Goal: Task Accomplishment & Management: Manage account settings

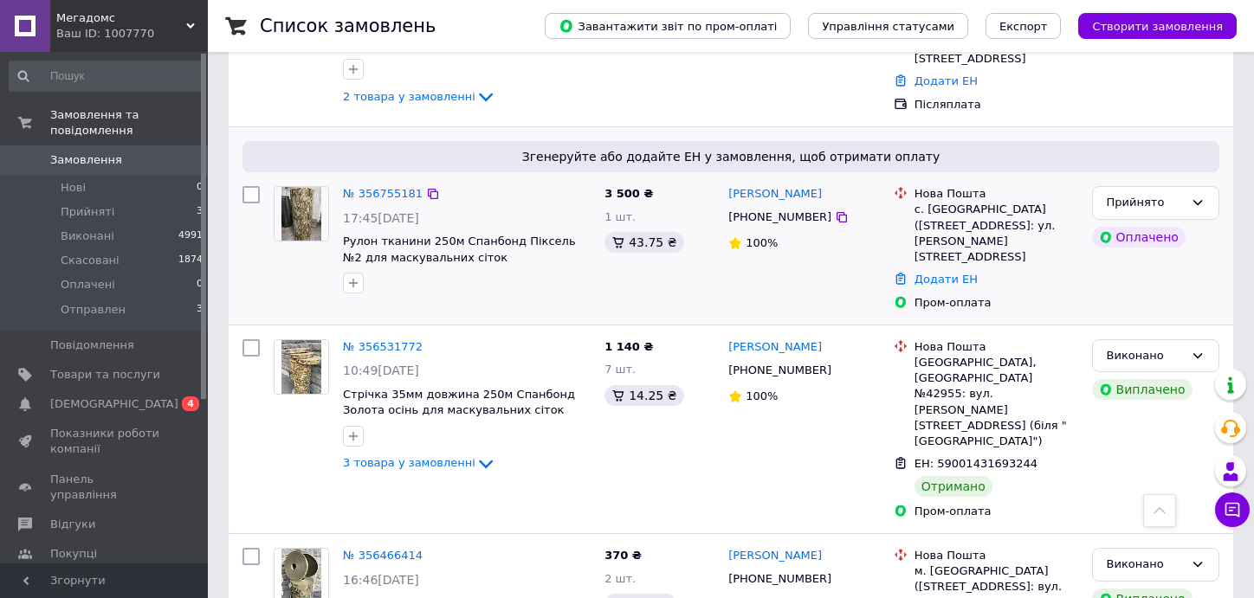
scroll to position [433, 0]
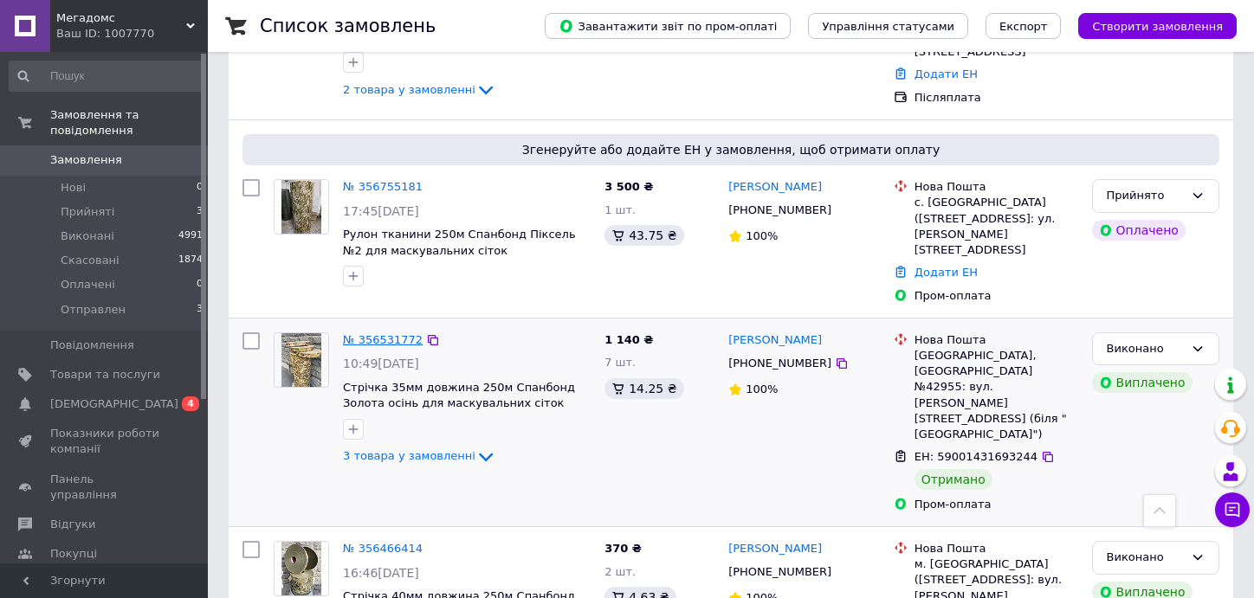
click at [358, 333] on link "№ 356531772" at bounding box center [383, 339] width 80 height 13
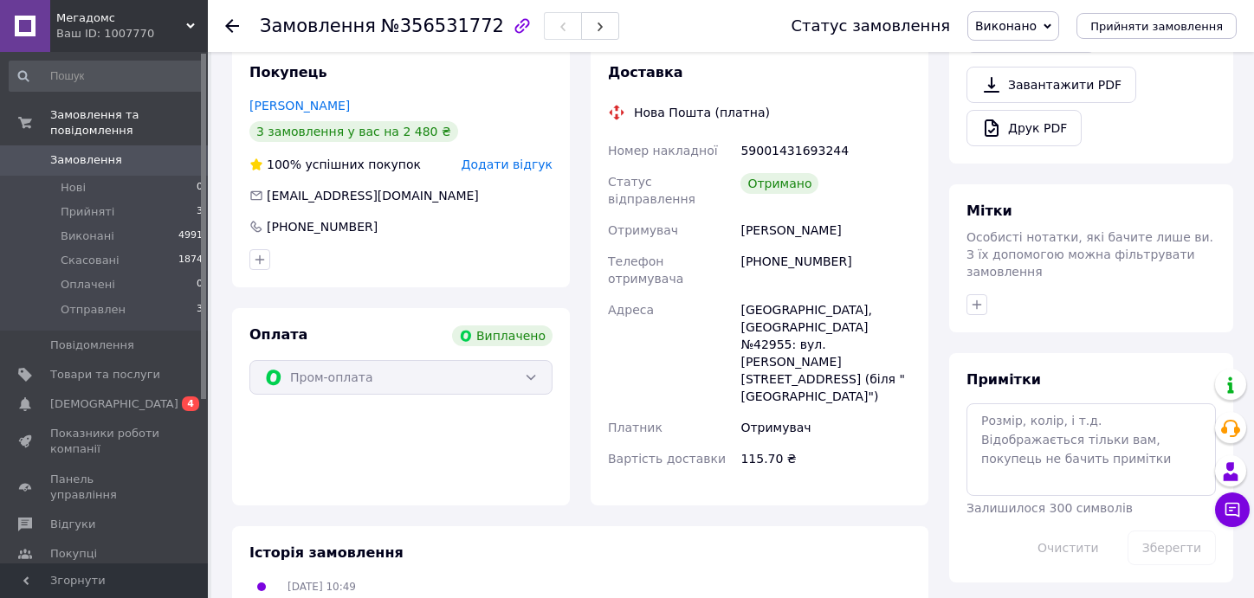
scroll to position [338, 0]
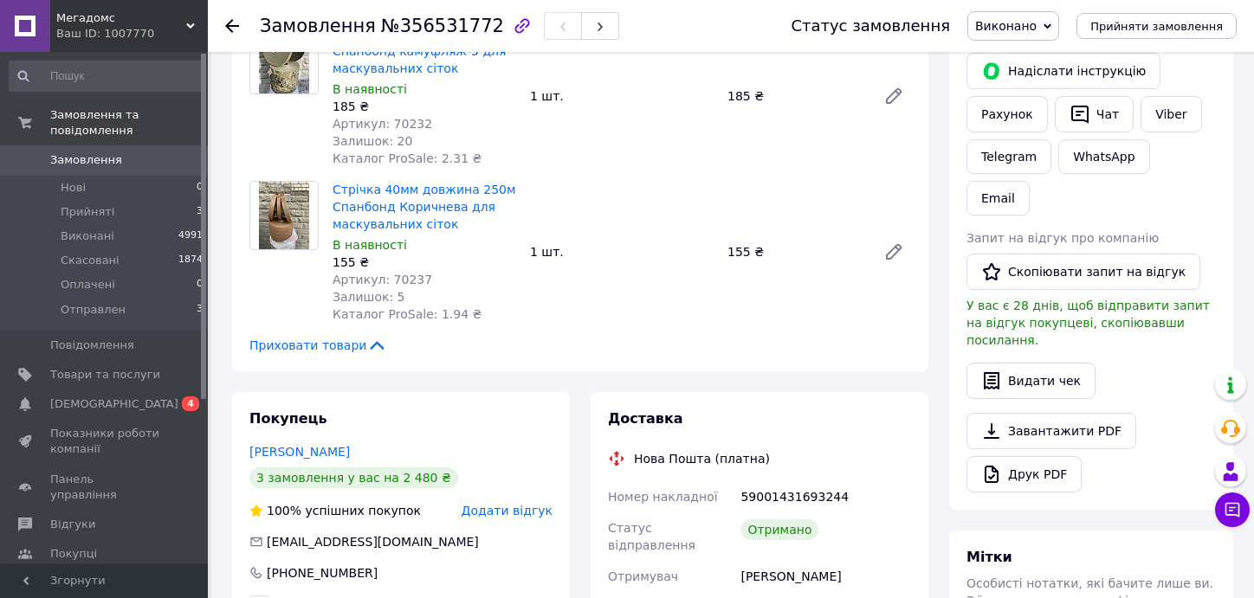
click at [232, 23] on icon at bounding box center [232, 26] width 14 height 14
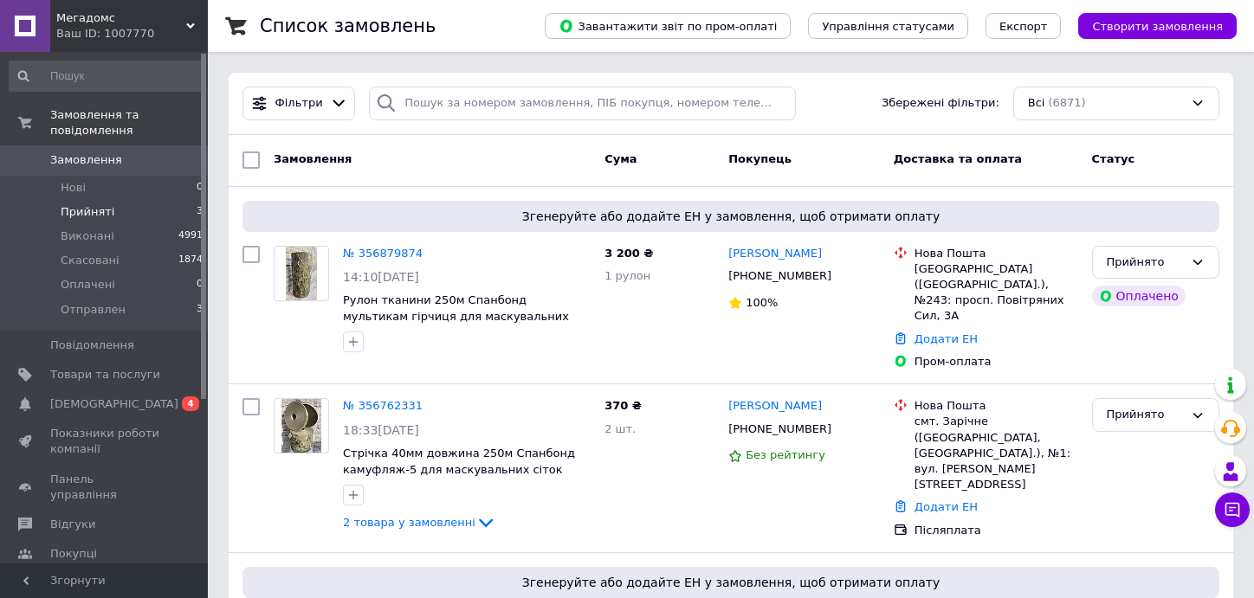
click at [125, 200] on li "Прийняті 3" at bounding box center [106, 212] width 213 height 24
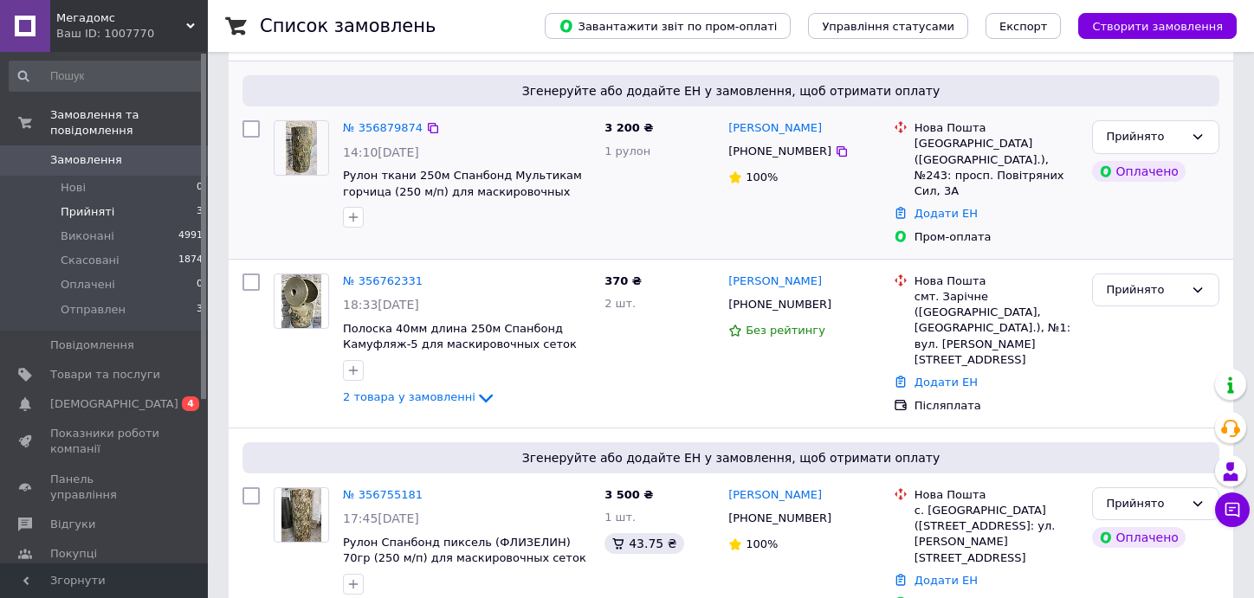
scroll to position [195, 0]
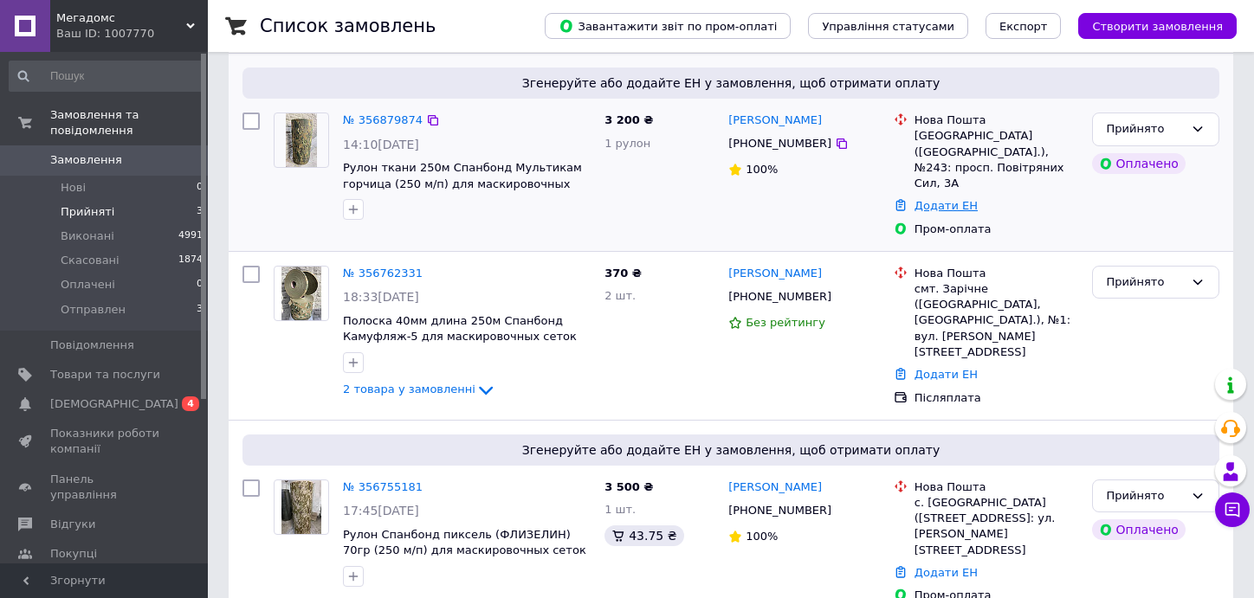
click at [954, 199] on link "Додати ЕН" at bounding box center [945, 205] width 63 height 13
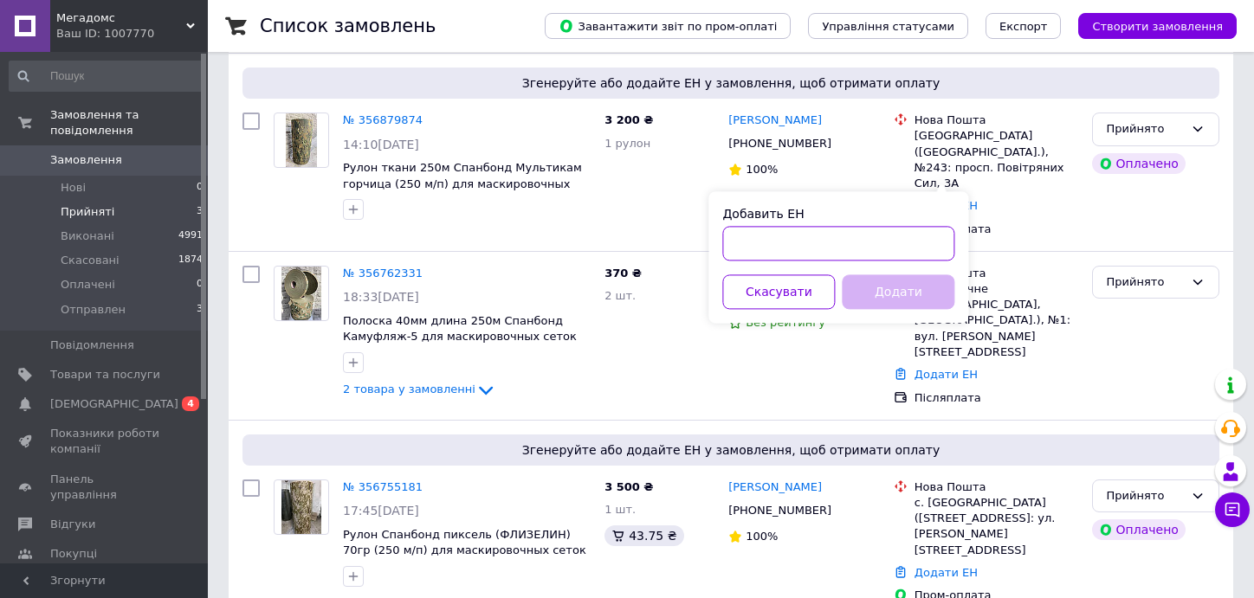
click at [793, 251] on input "Добавить ЕН" at bounding box center [838, 243] width 232 height 35
paste input "20451225174244"
type input "20451225174244"
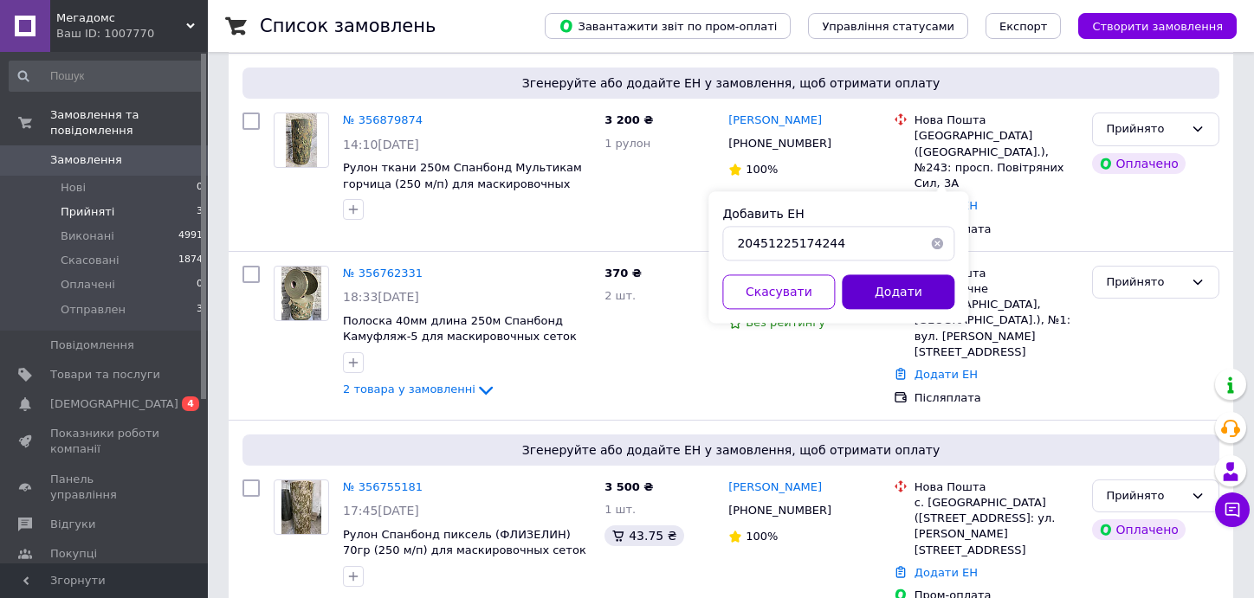
click at [875, 291] on button "Додати" at bounding box center [898, 291] width 113 height 35
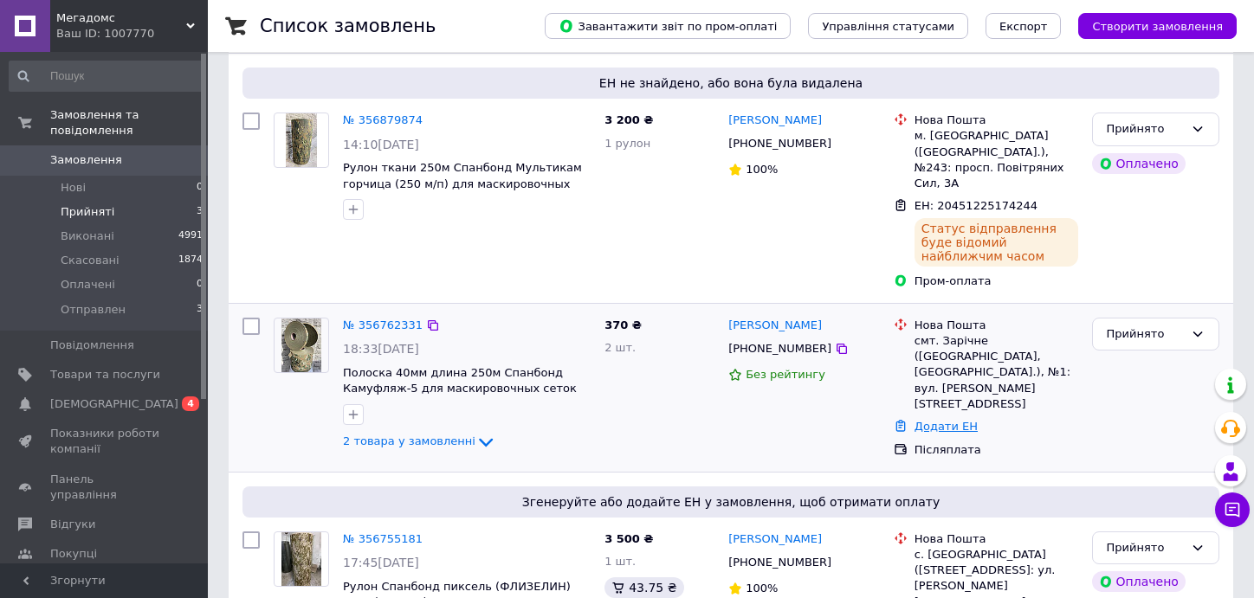
click at [945, 420] on link "Додати ЕН" at bounding box center [945, 426] width 63 height 13
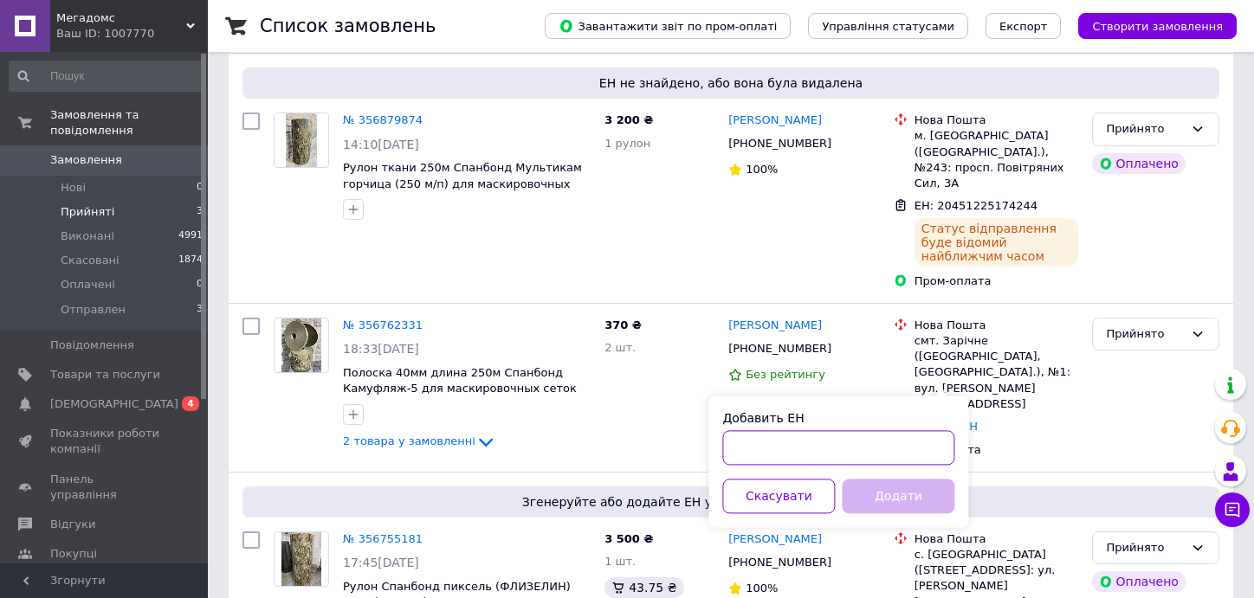
click at [816, 448] on input "Добавить ЕН" at bounding box center [838, 447] width 232 height 35
paste input "20451225170128"
type input "20451225170128"
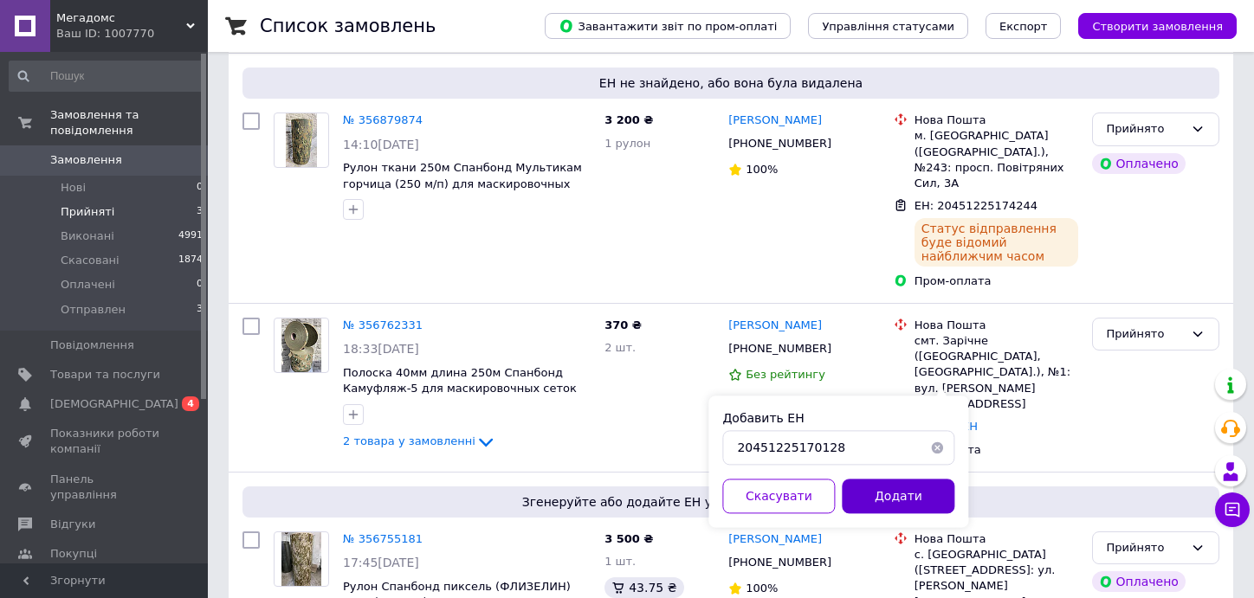
click at [885, 487] on button "Додати" at bounding box center [898, 496] width 113 height 35
